Goal: Use online tool/utility: Use online tool/utility

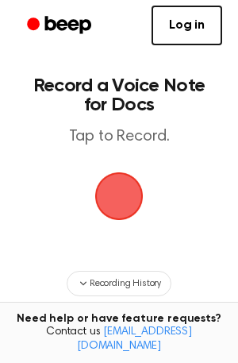
click at [122, 214] on span "button" at bounding box center [119, 196] width 45 height 45
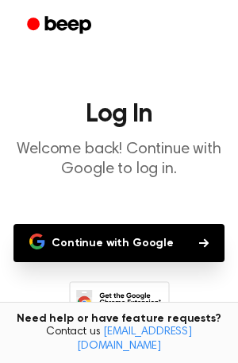
click at [129, 257] on button "Continue with Google" at bounding box center [119, 243] width 211 height 38
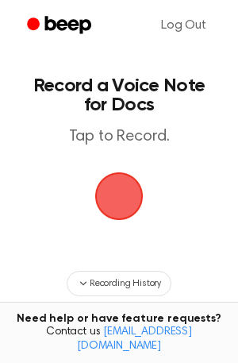
click at [122, 192] on span "button" at bounding box center [119, 196] width 45 height 45
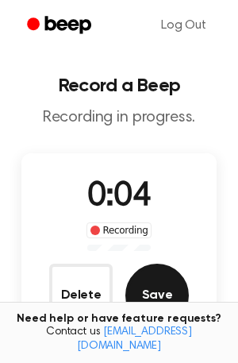
click at [154, 307] on button "Save" at bounding box center [158, 296] width 64 height 64
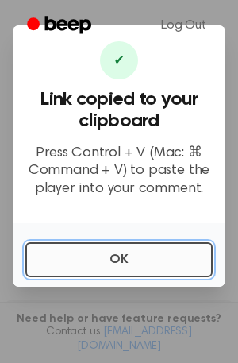
click at [130, 265] on button "OK" at bounding box center [119, 259] width 188 height 35
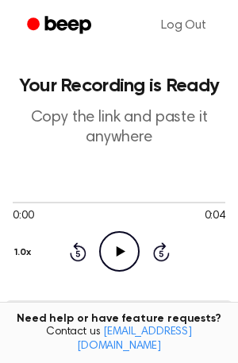
click at [115, 249] on icon "Play Audio" at bounding box center [119, 251] width 41 height 41
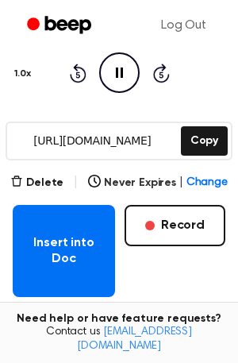
scroll to position [177, 0]
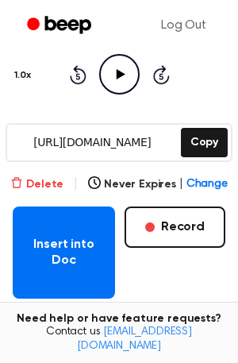
click at [38, 182] on button "Delete" at bounding box center [36, 184] width 53 height 17
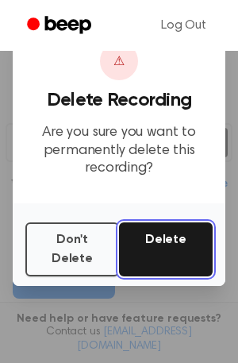
click at [153, 242] on button "Delete" at bounding box center [166, 250] width 94 height 54
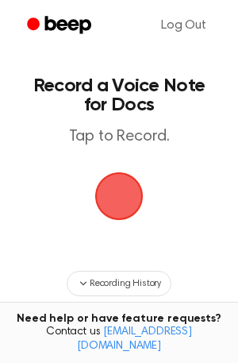
click at [122, 197] on span "button" at bounding box center [119, 196] width 65 height 65
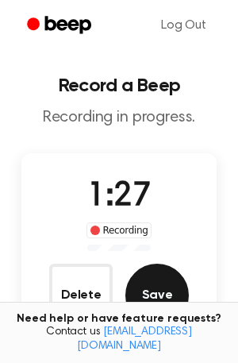
click at [160, 275] on button "Save" at bounding box center [158, 296] width 64 height 64
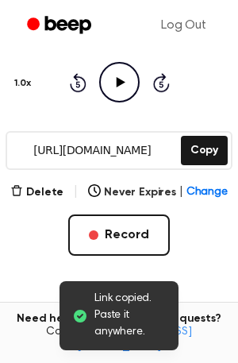
scroll to position [173, 0]
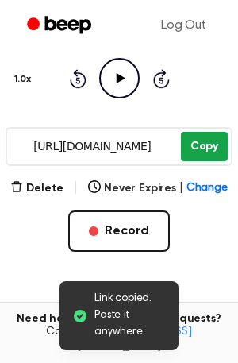
click at [202, 149] on button "Copy" at bounding box center [204, 146] width 47 height 29
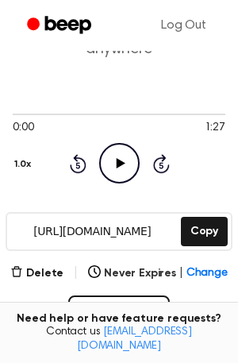
scroll to position [86, 0]
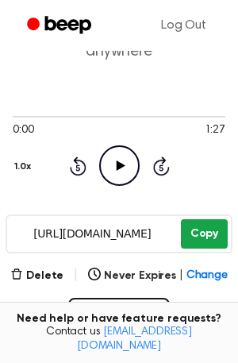
click at [211, 226] on button "Copy" at bounding box center [204, 233] width 47 height 29
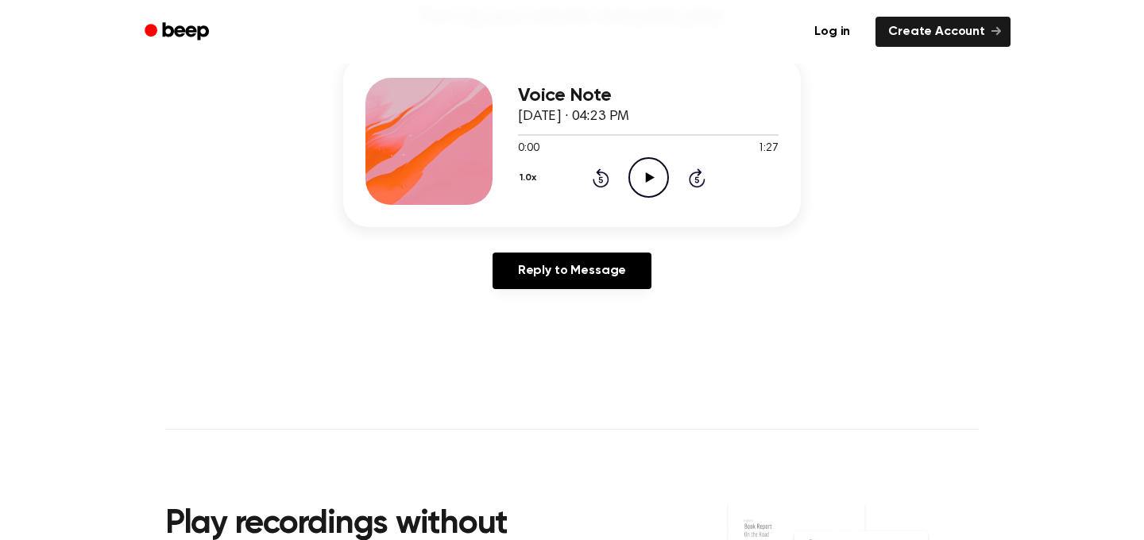
scroll to position [202, 0]
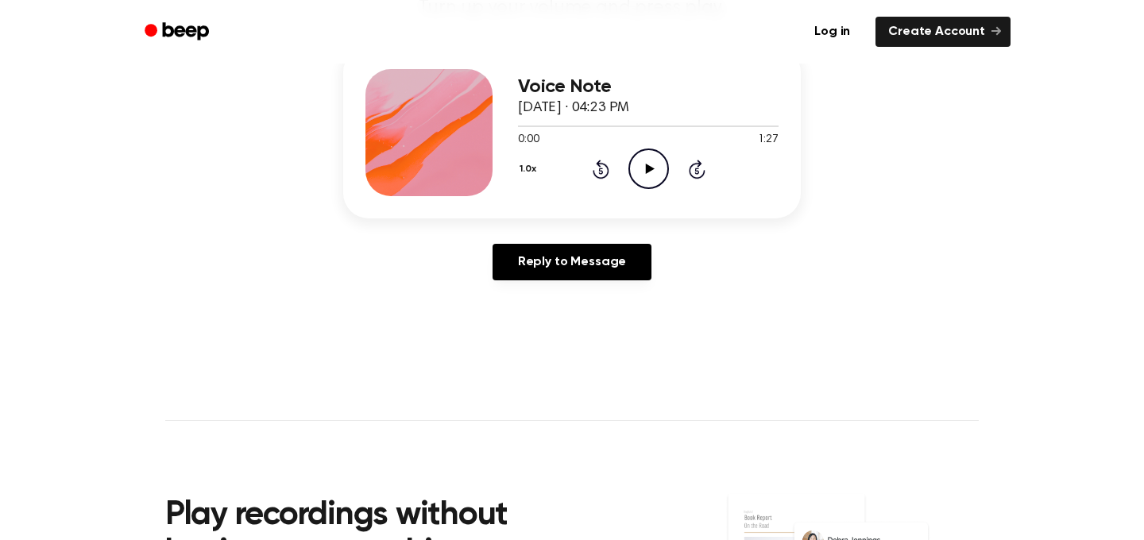
click at [643, 166] on icon "Play Audio" at bounding box center [649, 169] width 41 height 41
click at [643, 166] on icon "Pause Audio" at bounding box center [649, 169] width 41 height 41
